Goal: Transaction & Acquisition: Purchase product/service

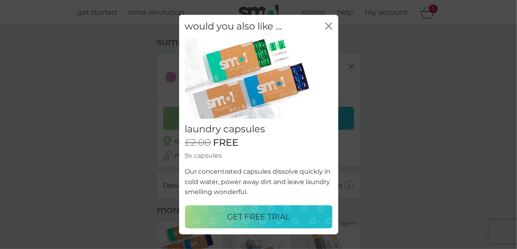
click at [265, 213] on p "GET FREE TRIAL" at bounding box center [258, 216] width 63 height 13
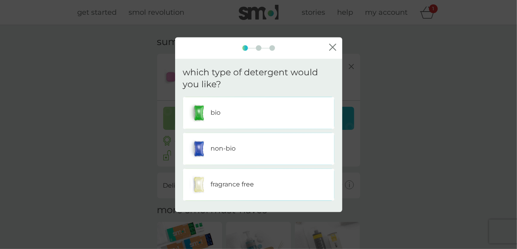
click at [258, 147] on div "non-bio" at bounding box center [258, 149] width 139 height 20
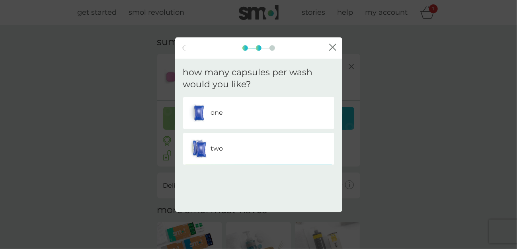
click at [270, 152] on div "two" at bounding box center [258, 149] width 139 height 20
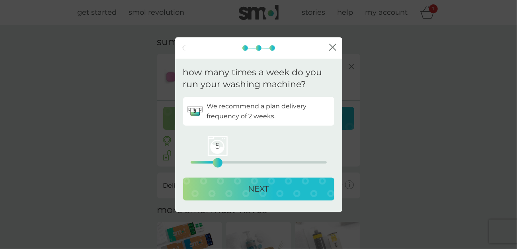
drag, startPoint x: 191, startPoint y: 161, endPoint x: 216, endPoint y: 163, distance: 25.1
click at [216, 163] on div "5" at bounding box center [217, 162] width 3 height 3
drag, startPoint x: 287, startPoint y: 185, endPoint x: 307, endPoint y: 191, distance: 21.1
click at [288, 186] on div "NEXT" at bounding box center [258, 189] width 135 height 13
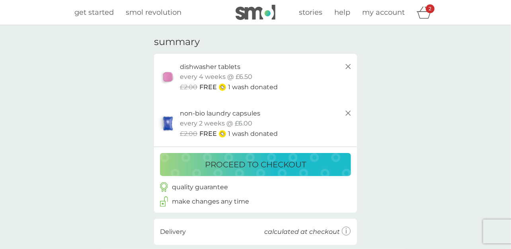
click at [278, 164] on p "proceed to checkout" at bounding box center [255, 164] width 101 height 13
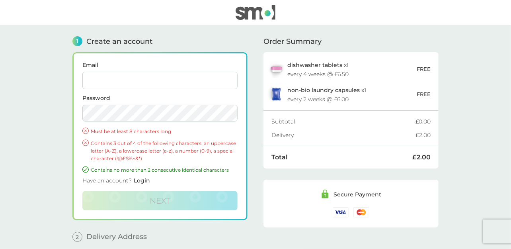
click at [117, 79] on input "Email" at bounding box center [159, 81] width 155 height 18
type input "[EMAIL_ADDRESS][DOMAIN_NAME]"
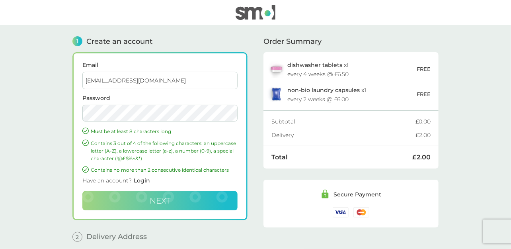
click at [181, 196] on button "Next" at bounding box center [159, 200] width 155 height 19
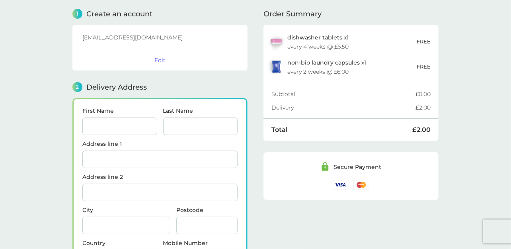
scroll to position [97, 0]
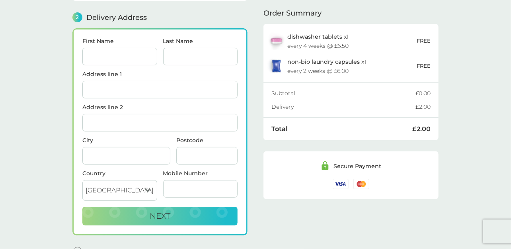
click at [124, 56] on input "First Name" at bounding box center [119, 57] width 75 height 18
type input "[PERSON_NAME]"
type input "[STREET_ADDRESS]"
type input "WESTON-SUPER-MARE"
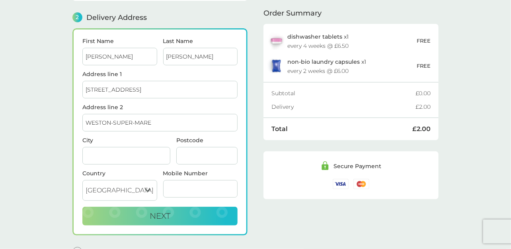
type input "Weston-super-Mare"
type input "BS23 2LN"
type input "07572970367"
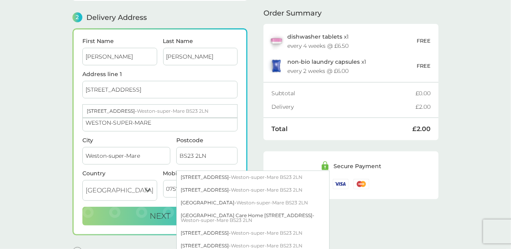
click at [352, 212] on div "Order Summary dishwasher tablets x 1 every 4 weeks @ £6.50 FREE non-bio laundry…" at bounding box center [350, 95] width 175 height 335
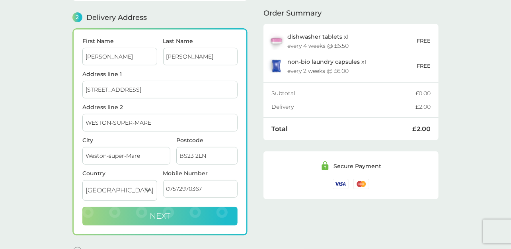
click at [180, 209] on button "Next" at bounding box center [159, 215] width 155 height 19
checkbox input "true"
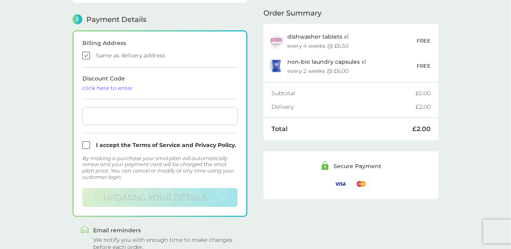
scroll to position [226, 0]
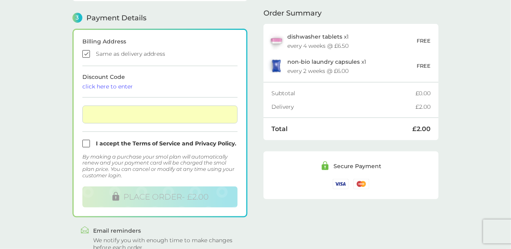
click at [88, 141] on input "checkbox" at bounding box center [159, 144] width 155 height 8
checkbox input "true"
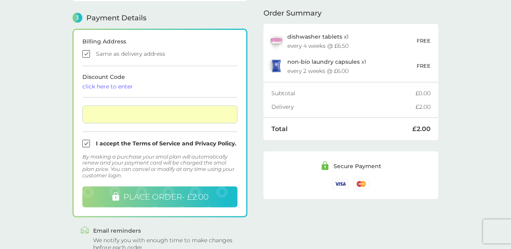
click at [150, 194] on span "PLACE ORDER - £2.00" at bounding box center [165, 197] width 85 height 10
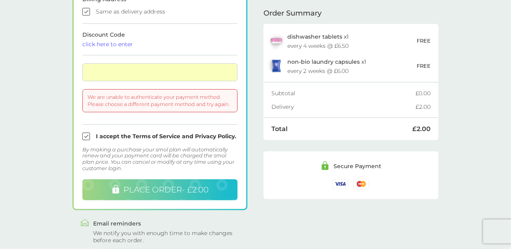
scroll to position [256, 0]
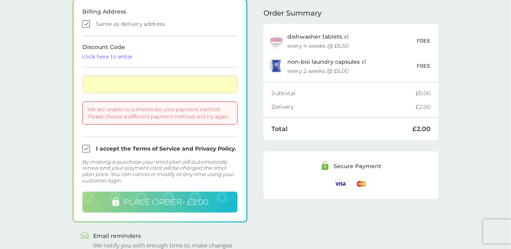
click at [177, 197] on span "PLACE ORDER - £2.00" at bounding box center [165, 202] width 85 height 10
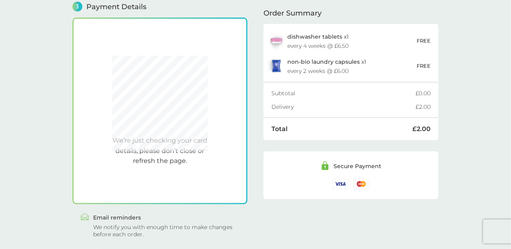
scroll to position [226, 0]
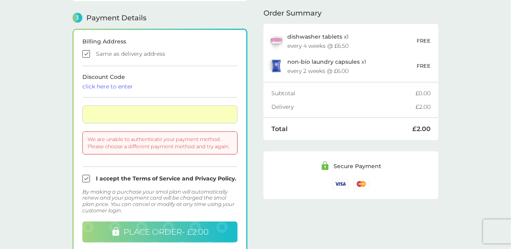
click at [196, 230] on span "PLACE ORDER - £2.00" at bounding box center [165, 232] width 85 height 10
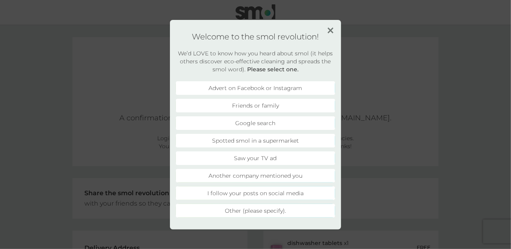
click at [248, 107] on li "Friends or family" at bounding box center [255, 106] width 159 height 14
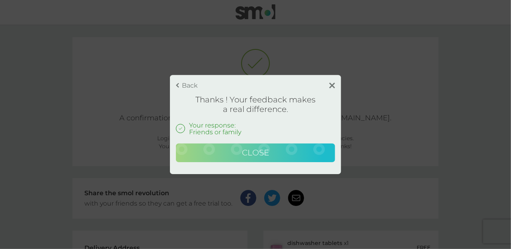
click at [255, 151] on span "Close" at bounding box center [255, 153] width 27 height 10
